Goal: Transaction & Acquisition: Purchase product/service

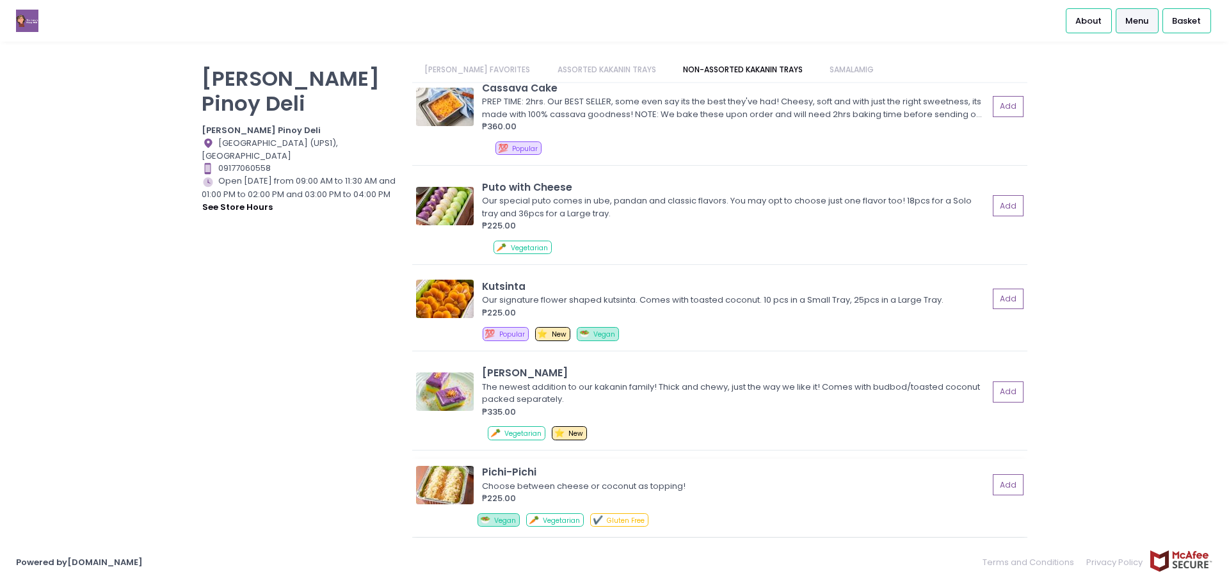
scroll to position [1152, 0]
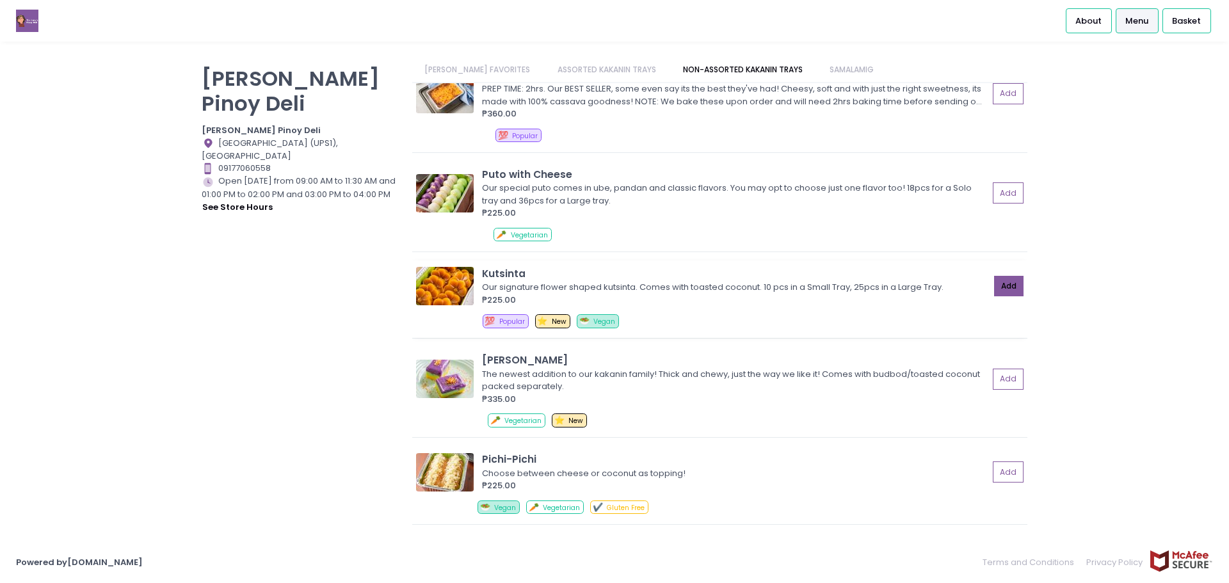
click at [1001, 289] on button "Add" at bounding box center [1008, 286] width 29 height 21
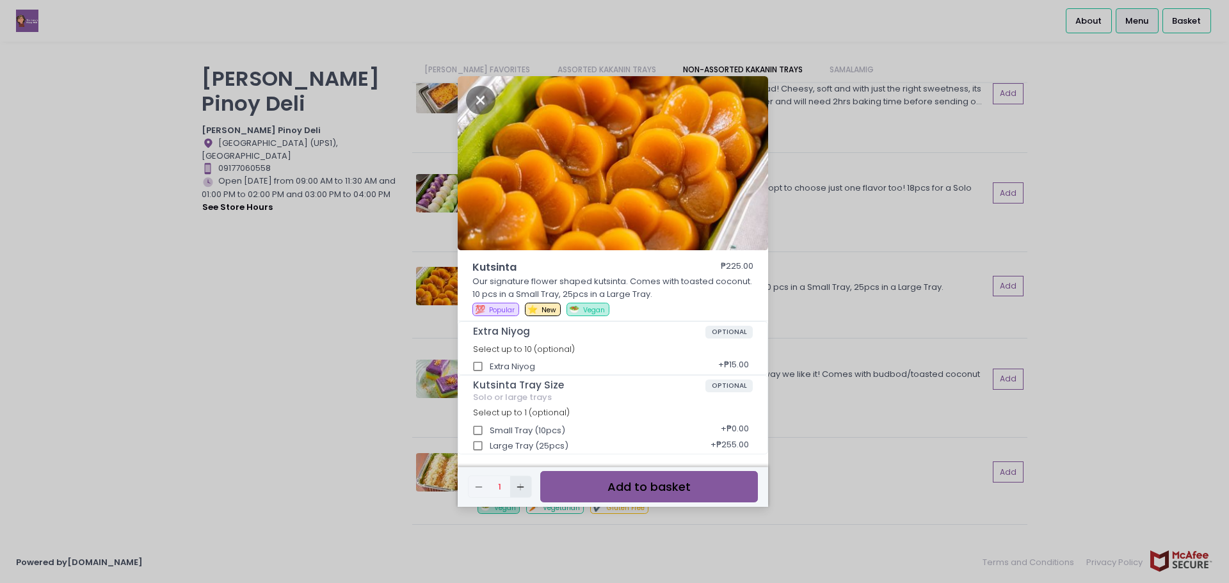
click at [522, 485] on icon "Add Created with Sketch." at bounding box center [520, 487] width 10 height 10
click at [478, 445] on input "Large Tray (25pcs)" at bounding box center [478, 446] width 24 height 24
checkbox input "true"
click at [642, 483] on button "Add to basket" at bounding box center [649, 486] width 218 height 31
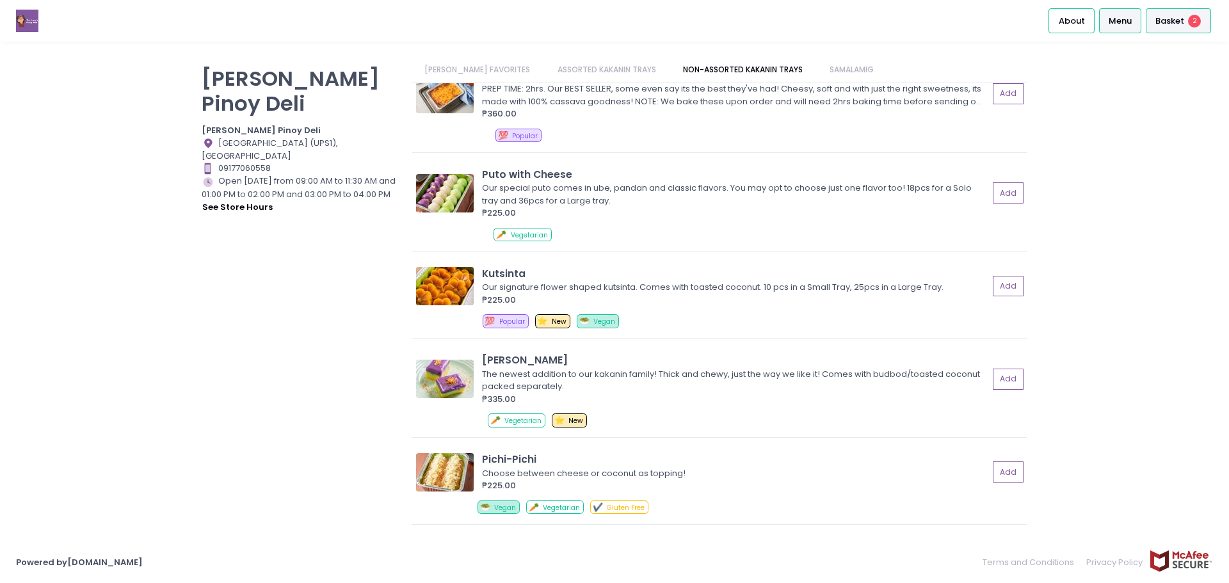
click at [1166, 22] on span "Basket" at bounding box center [1169, 21] width 29 height 13
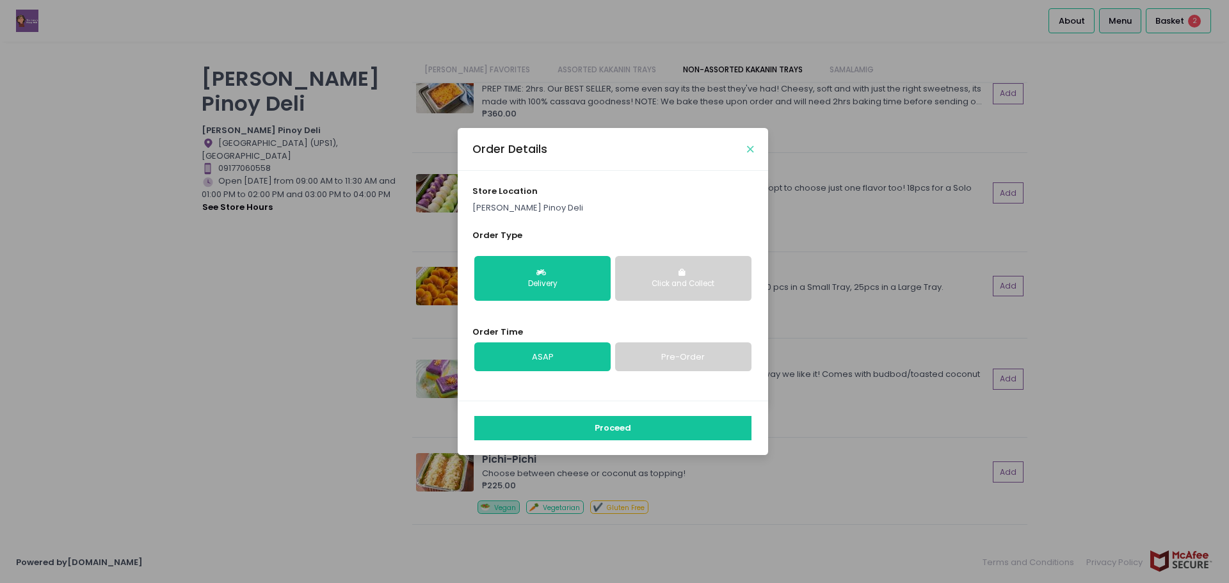
click at [753, 148] on icon "Close" at bounding box center [750, 150] width 6 height 10
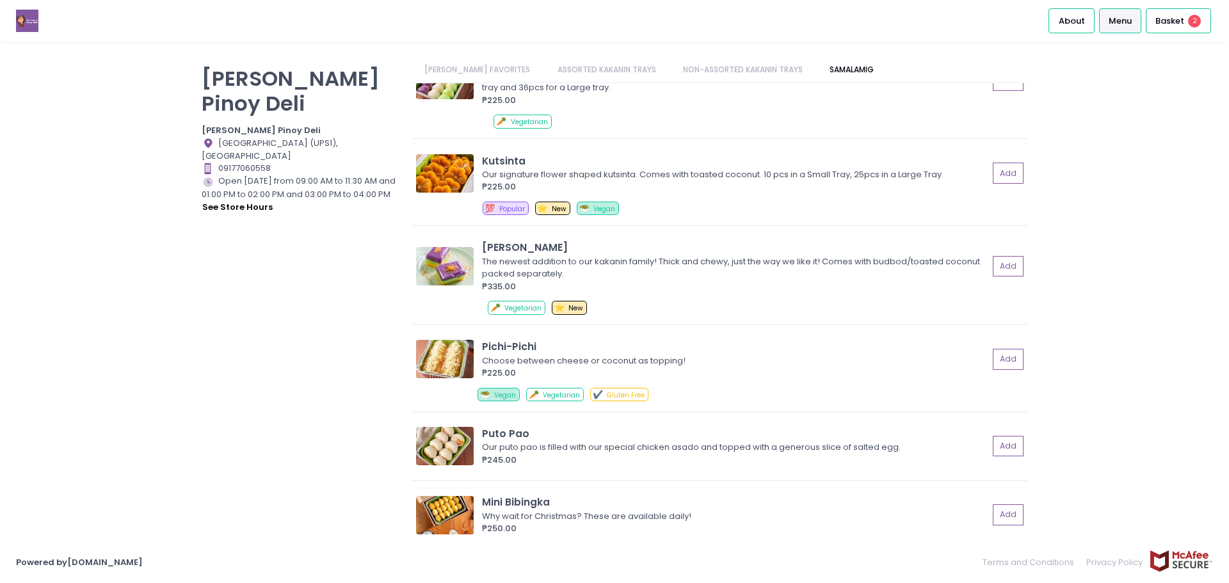
scroll to position [1256, 0]
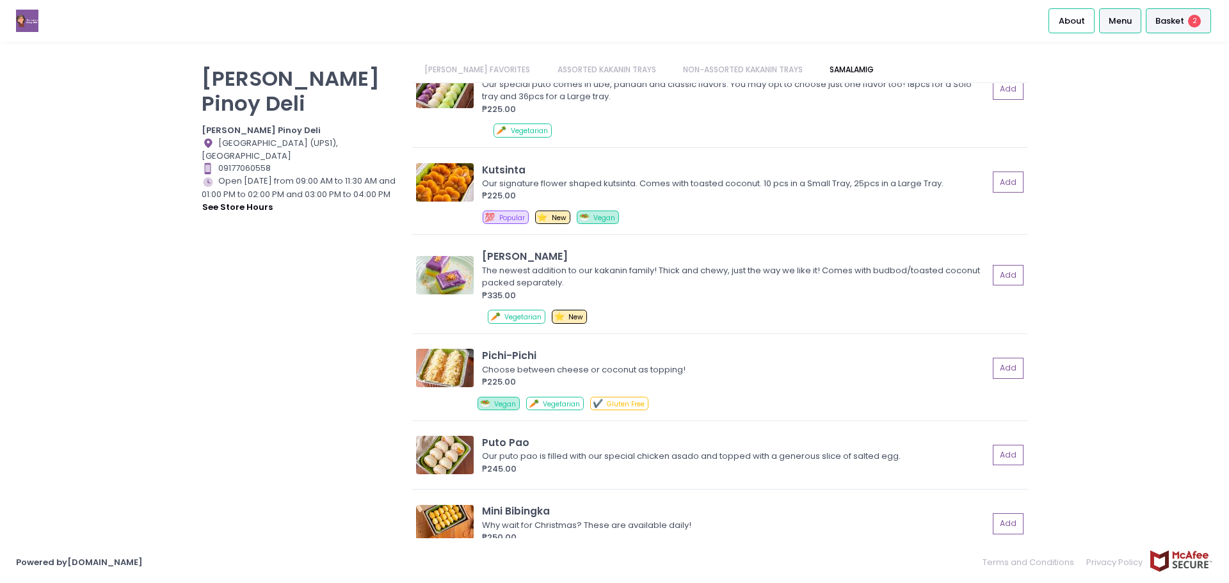
click at [1159, 18] on span "Basket" at bounding box center [1169, 21] width 29 height 13
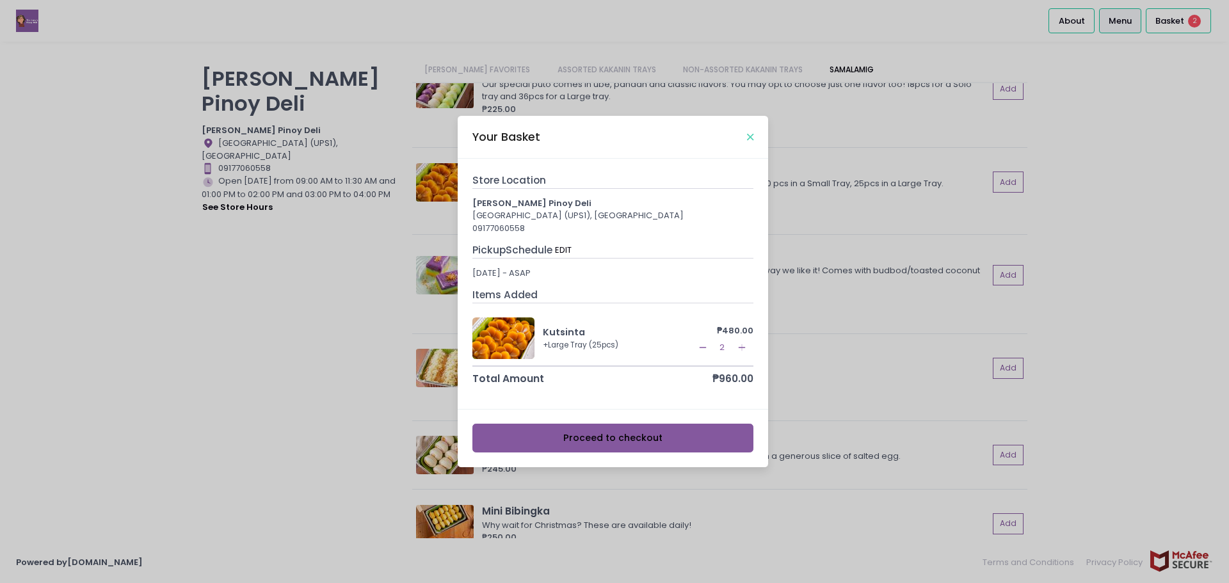
click at [751, 139] on icon "Close" at bounding box center [750, 137] width 6 height 10
